Goal: Use online tool/utility: Utilize a website feature to perform a specific function

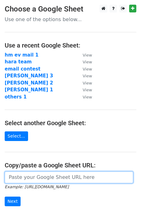
click at [19, 182] on input "url" at bounding box center [69, 178] width 128 height 12
type input "h"
paste input "[URL][DOMAIN_NAME]"
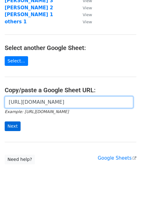
type input "[URL][DOMAIN_NAME]"
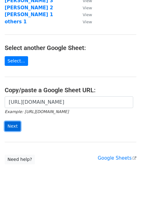
click at [12, 129] on input "Next" at bounding box center [13, 127] width 16 height 10
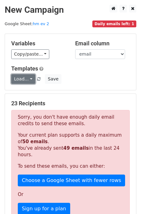
click at [29, 82] on link "Load..." at bounding box center [23, 79] width 24 height 10
click at [75, 76] on div "Load... Aavhan 2025 Save" at bounding box center [71, 79] width 128 height 10
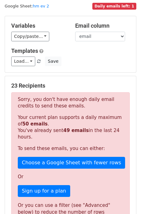
scroll to position [7, 0]
